Goal: Go to known website: Access a specific website the user already knows

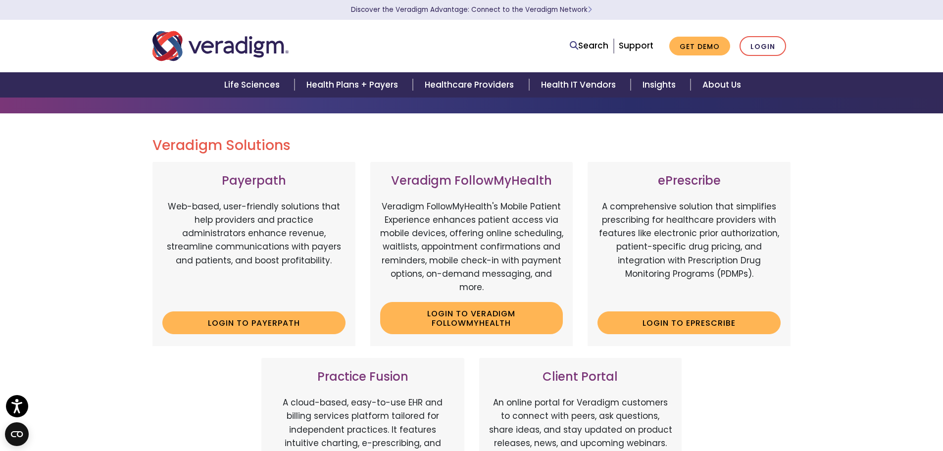
scroll to position [99, 0]
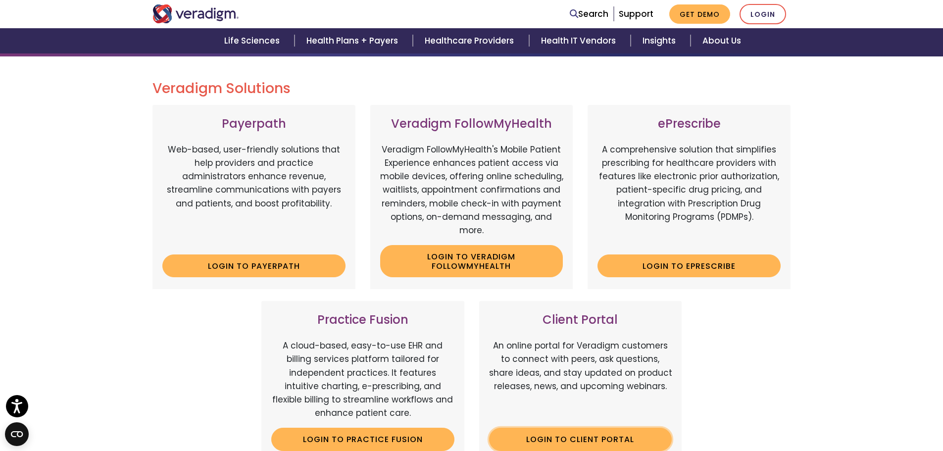
click at [610, 438] on link "Login to Client Portal" at bounding box center [580, 439] width 183 height 23
click at [773, 9] on link "Login" at bounding box center [763, 14] width 47 height 20
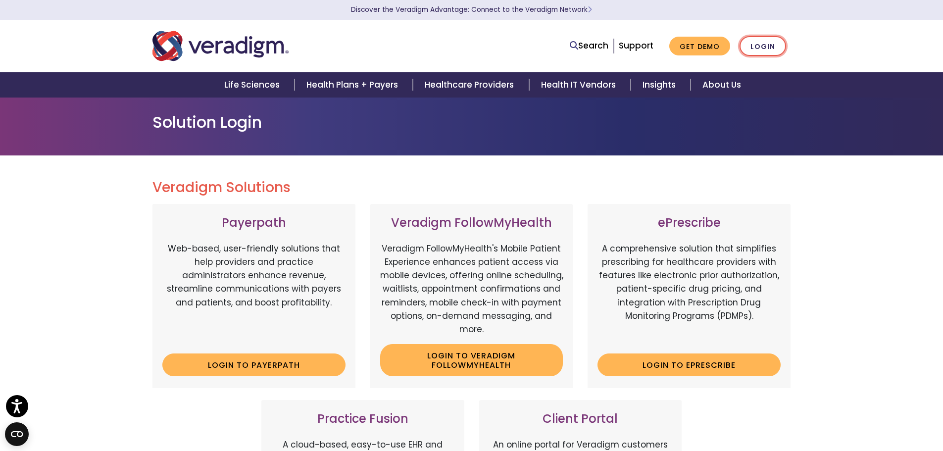
click at [774, 42] on link "Login" at bounding box center [763, 46] width 47 height 20
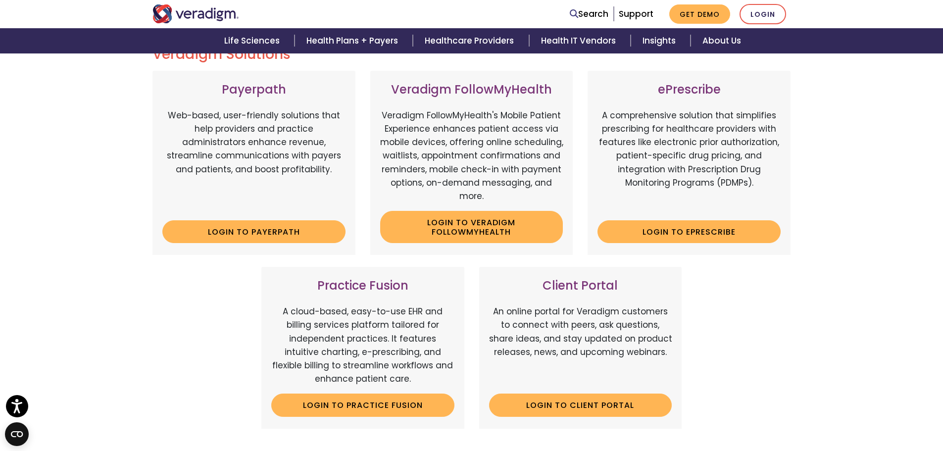
scroll to position [198, 0]
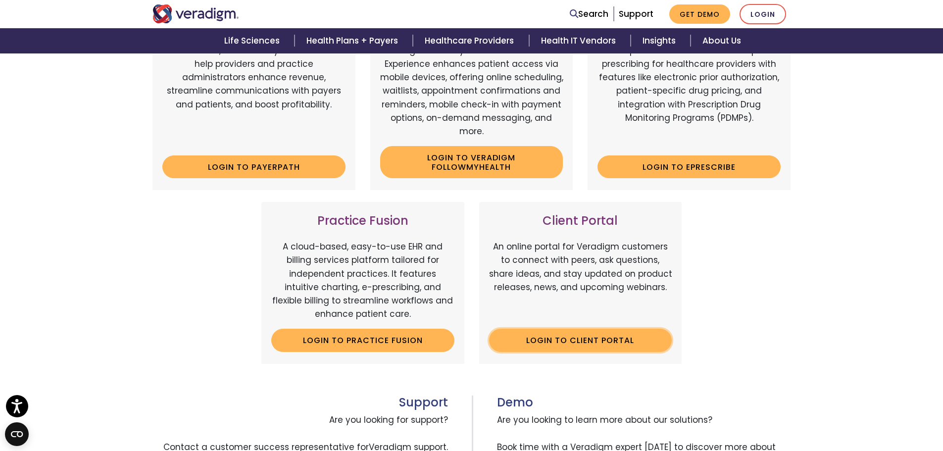
click at [569, 340] on link "Login to Client Portal" at bounding box center [580, 340] width 183 height 23
